Goal: Task Accomplishment & Management: Manage account settings

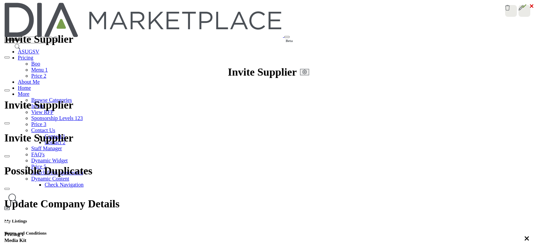
scroll to position [84, 0]
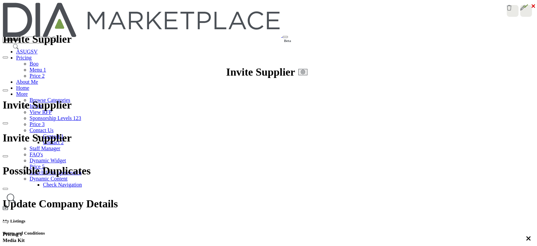
scroll to position [155, 0]
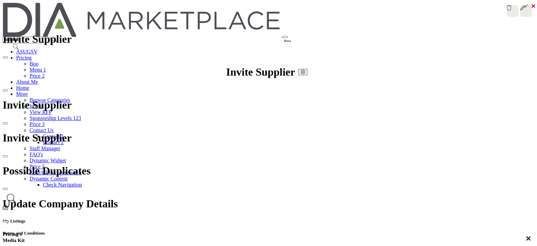
scroll to position [155, 0]
